Goal: Complete application form

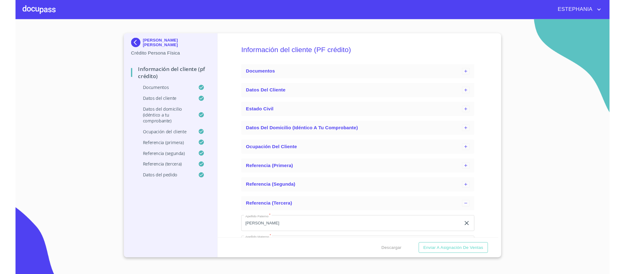
scroll to position [150, 0]
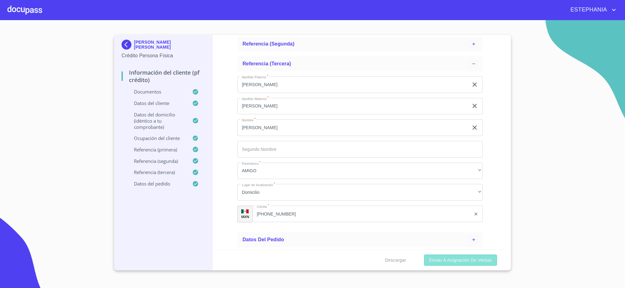
click at [440, 260] on span "Enviar a Asignación de Ventas" at bounding box center [460, 261] width 63 height 8
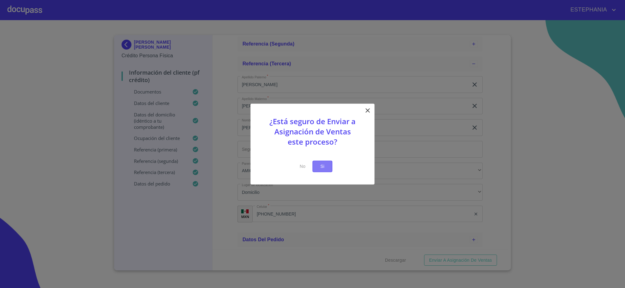
click at [330, 167] on button "Si" at bounding box center [322, 166] width 20 height 11
